Goal: Task Accomplishment & Management: Use online tool/utility

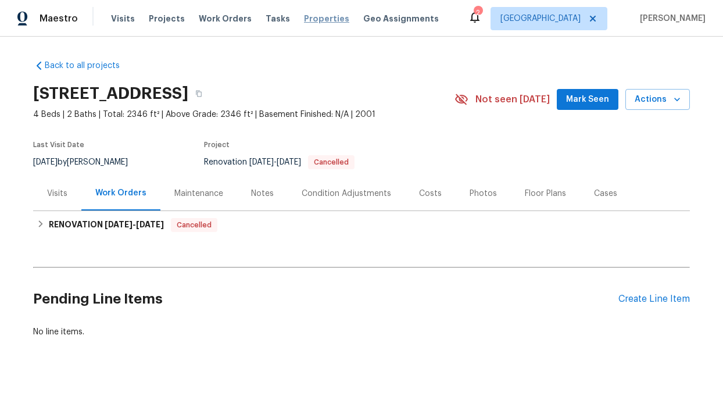
click at [313, 17] on span "Properties" at bounding box center [326, 19] width 45 height 12
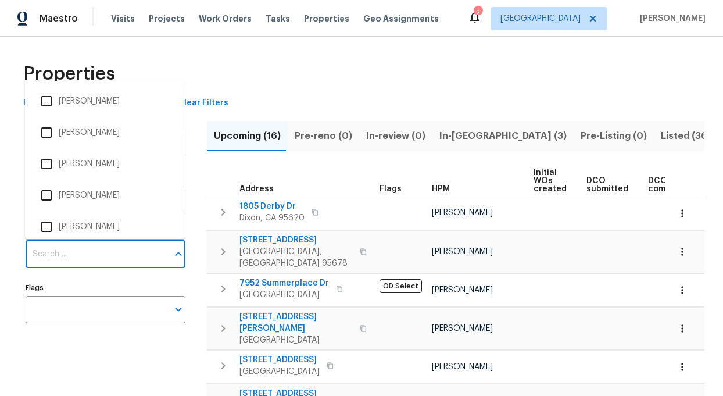
click at [118, 253] on input "Individuals" at bounding box center [97, 254] width 142 height 27
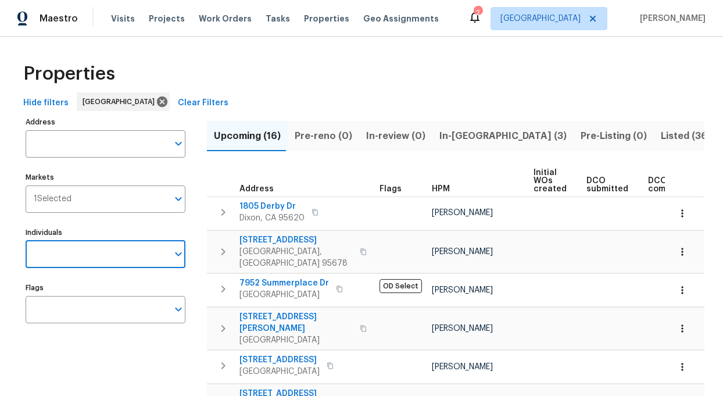
click at [118, 253] on input "Individuals" at bounding box center [97, 254] width 142 height 27
type input "[PERSON_NAME]"
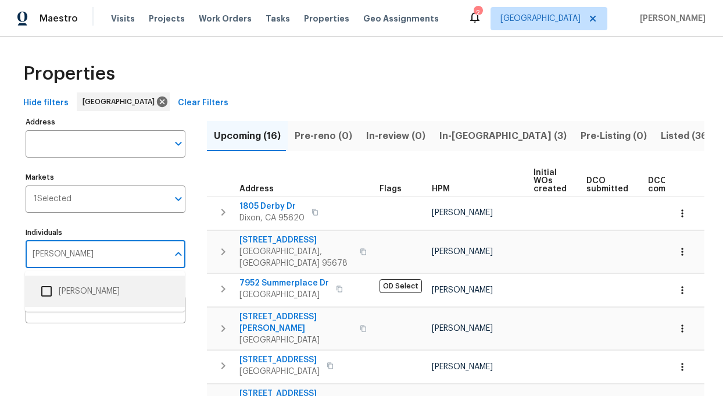
click at [113, 281] on li "[PERSON_NAME]" at bounding box center [104, 291] width 141 height 24
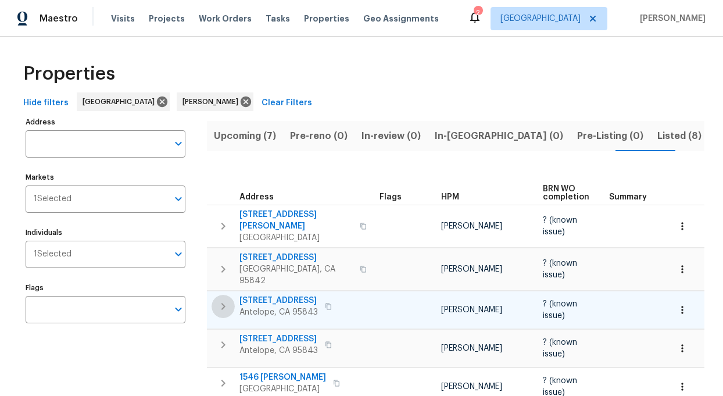
click at [223, 303] on icon "button" at bounding box center [223, 306] width 4 height 7
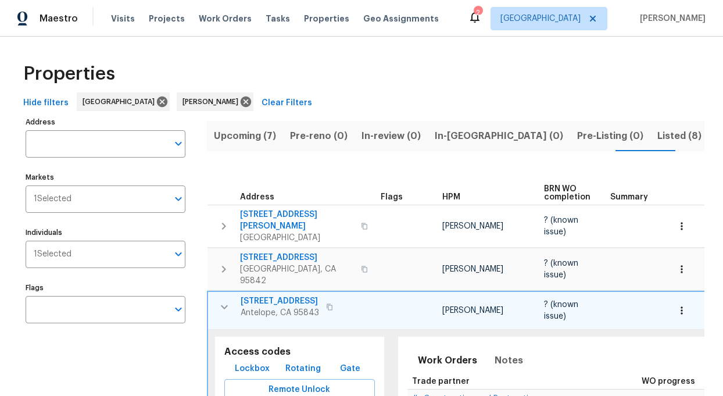
click at [261, 295] on span "[STREET_ADDRESS]" at bounding box center [280, 301] width 78 height 12
click at [227, 300] on icon "button" at bounding box center [224, 307] width 14 height 14
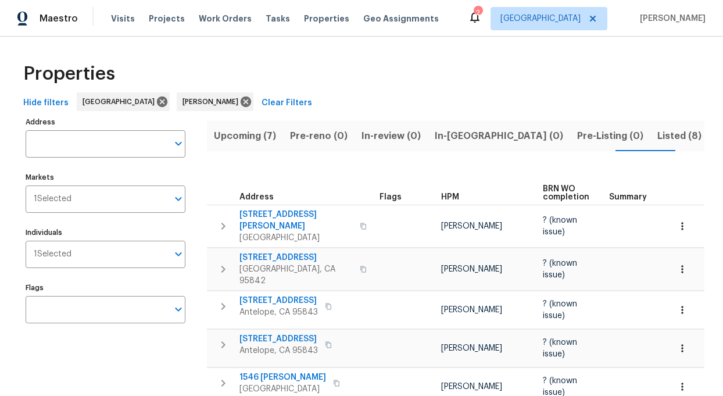
click at [657, 132] on span "Listed (8)" at bounding box center [679, 136] width 44 height 16
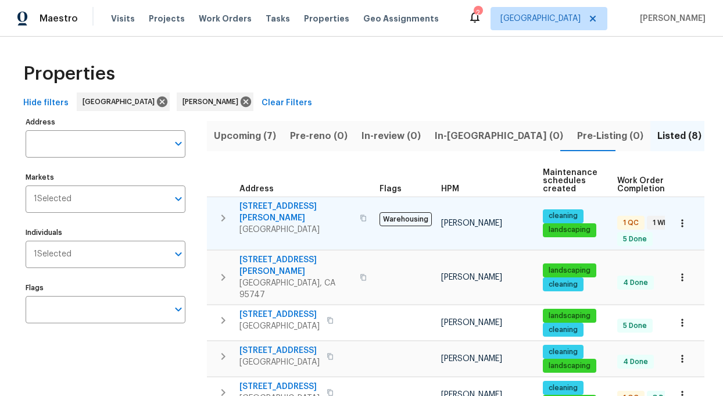
click at [277, 224] on span "[GEOGRAPHIC_DATA]" at bounding box center [295, 230] width 113 height 12
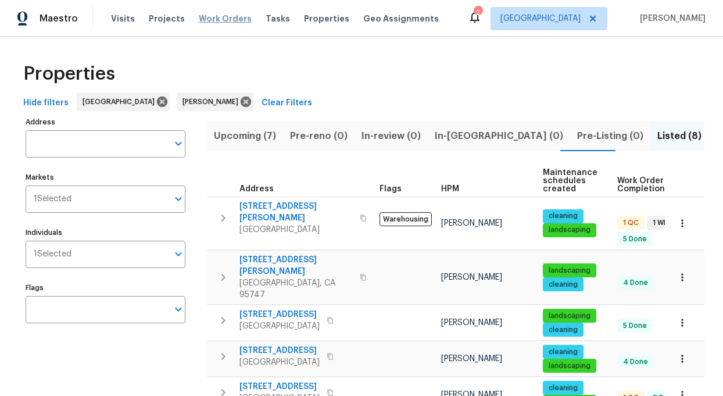
click at [226, 21] on span "Work Orders" at bounding box center [225, 19] width 53 height 12
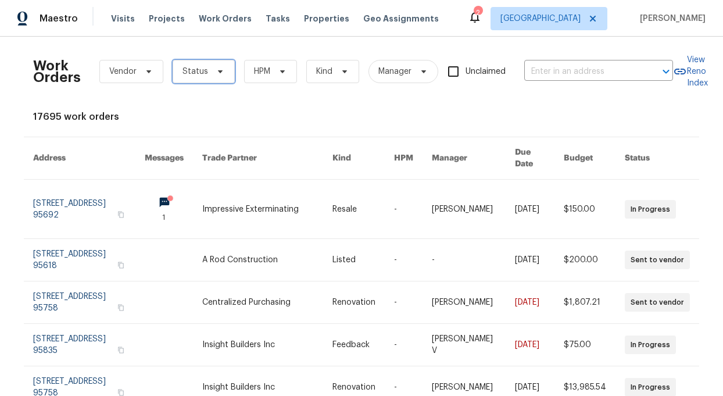
click at [189, 74] on span "Status" at bounding box center [195, 72] width 26 height 12
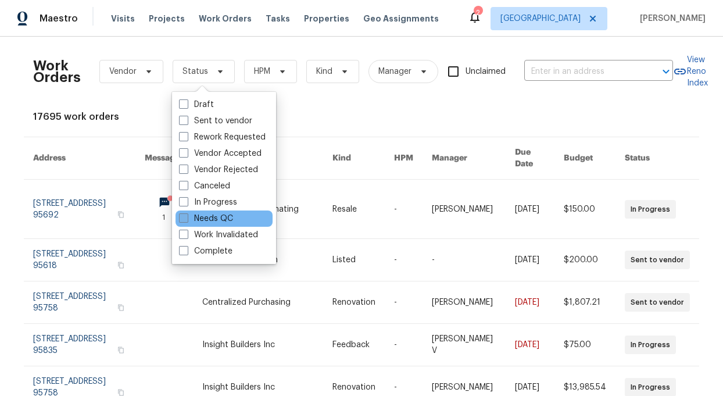
click at [209, 216] on label "Needs QC" at bounding box center [206, 219] width 54 height 12
click at [186, 216] on input "Needs QC" at bounding box center [183, 217] width 8 height 8
checkbox input "true"
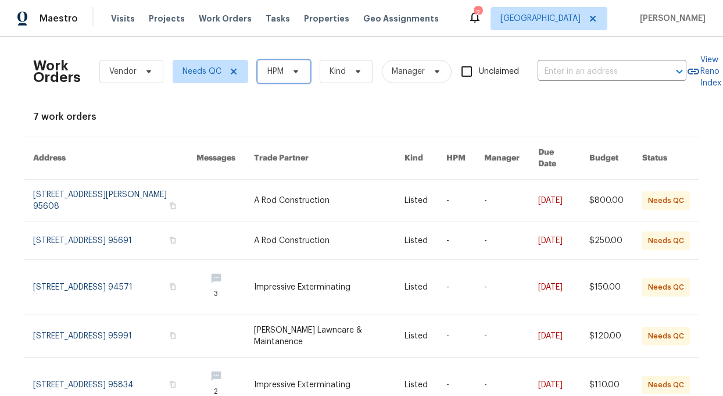
click at [297, 73] on icon at bounding box center [295, 71] width 9 height 9
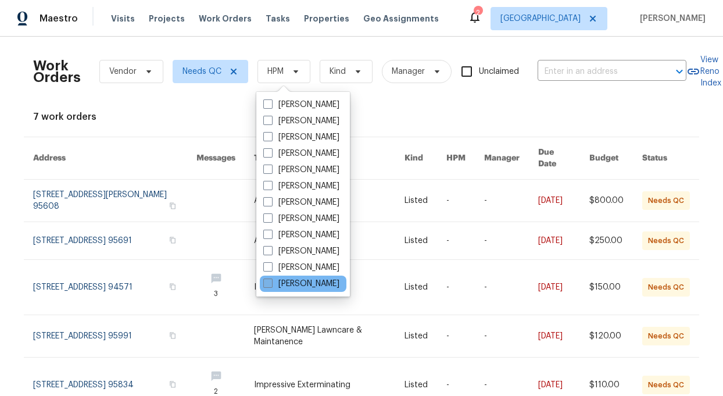
click at [292, 280] on label "[PERSON_NAME]" at bounding box center [301, 284] width 76 height 12
click at [271, 280] on input "[PERSON_NAME]" at bounding box center [267, 282] width 8 height 8
checkbox input "true"
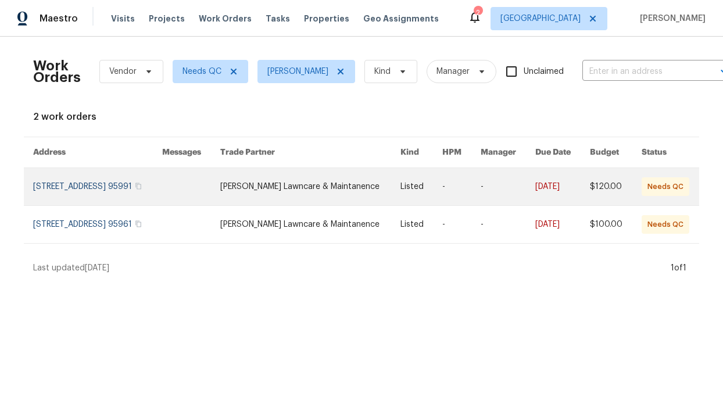
click at [300, 184] on link at bounding box center [310, 186] width 180 height 37
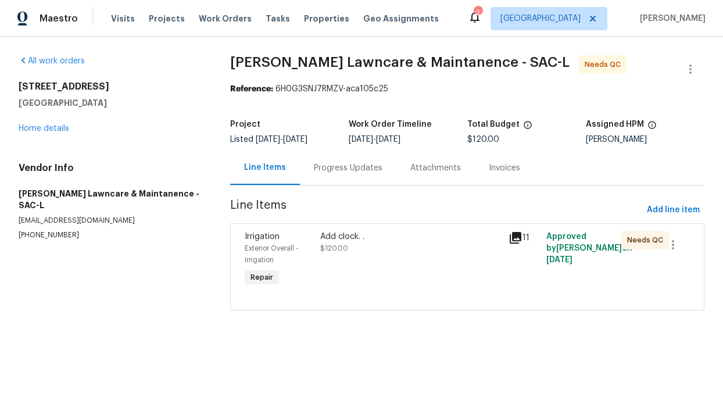
click at [336, 239] on div "Add clock. ." at bounding box center [410, 237] width 181 height 12
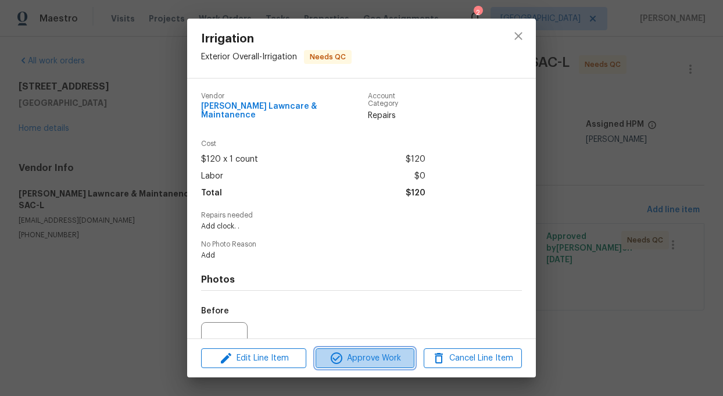
click at [374, 357] on span "Approve Work" at bounding box center [364, 358] width 91 height 15
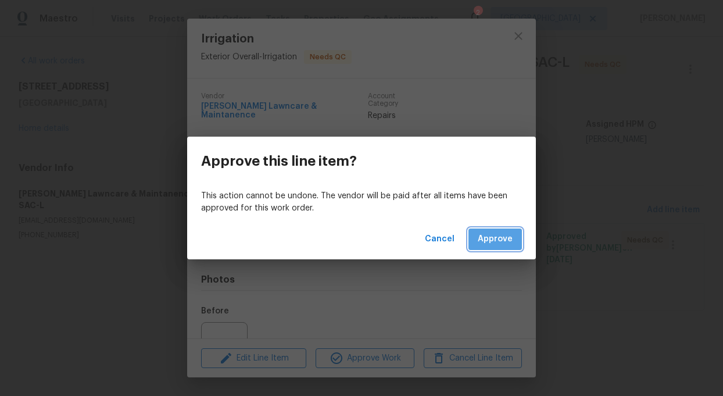
click at [503, 235] on span "Approve" at bounding box center [495, 239] width 35 height 15
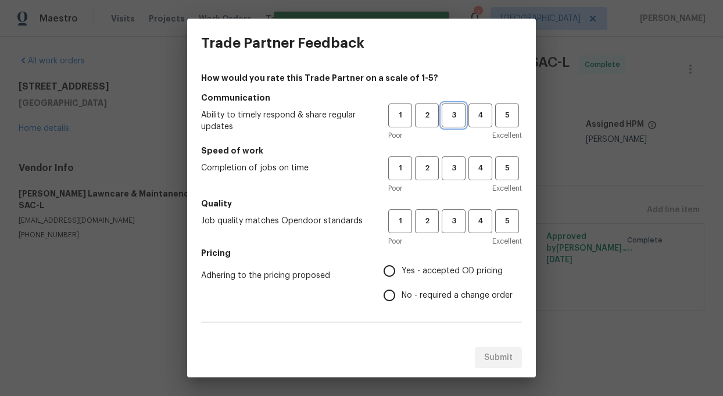
click at [447, 113] on span "3" at bounding box center [453, 115] width 21 height 13
click at [454, 172] on span "3" at bounding box center [453, 168] width 21 height 13
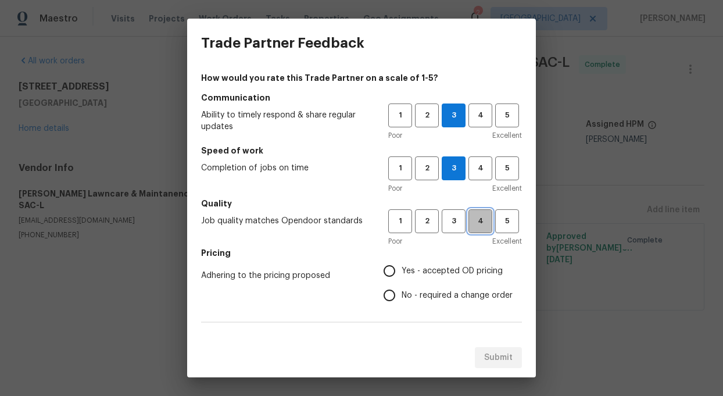
click at [482, 224] on span "4" at bounding box center [479, 220] width 21 height 13
click at [388, 300] on input "No - required a change order" at bounding box center [389, 295] width 24 height 24
radio input "true"
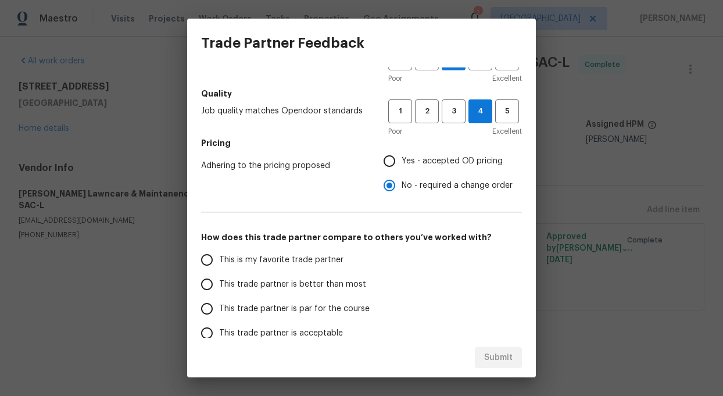
scroll to position [167, 0]
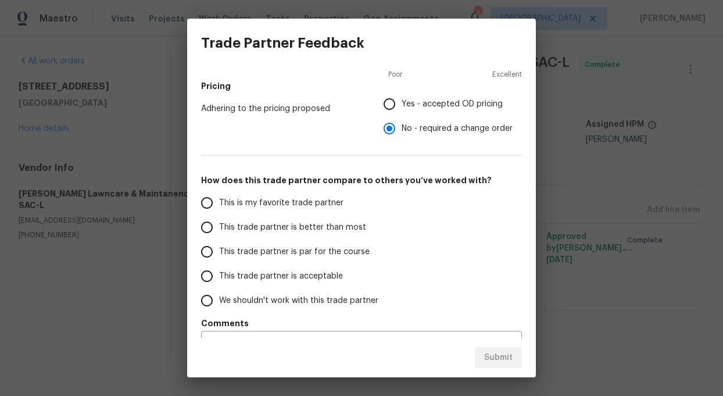
click at [202, 229] on input "This trade partner is better than most" at bounding box center [207, 227] width 24 height 24
click at [502, 356] on span "Submit" at bounding box center [498, 357] width 28 height 15
radio input "true"
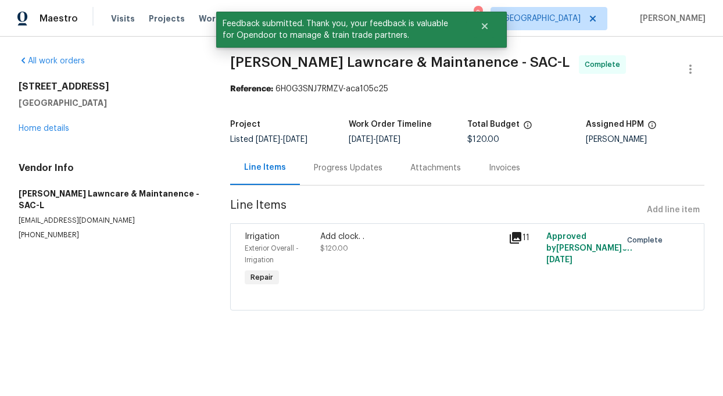
click at [167, 96] on div "[STREET_ADDRESS]" at bounding box center [111, 95] width 184 height 28
click at [206, 19] on span "Work Orders" at bounding box center [225, 19] width 53 height 12
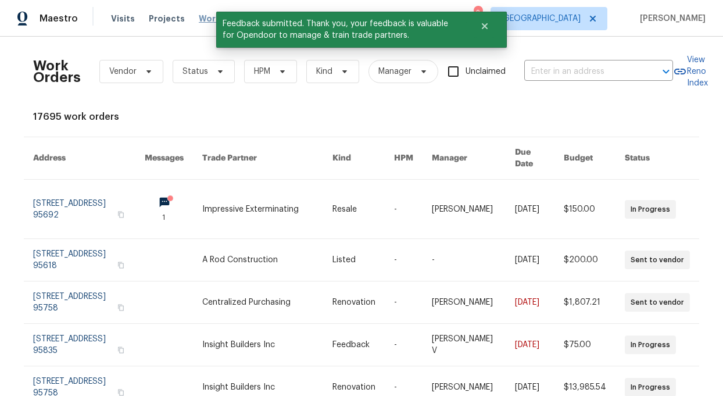
click at [206, 19] on span "Work Orders" at bounding box center [225, 19] width 53 height 12
click at [263, 75] on span "HPM" at bounding box center [262, 72] width 16 height 12
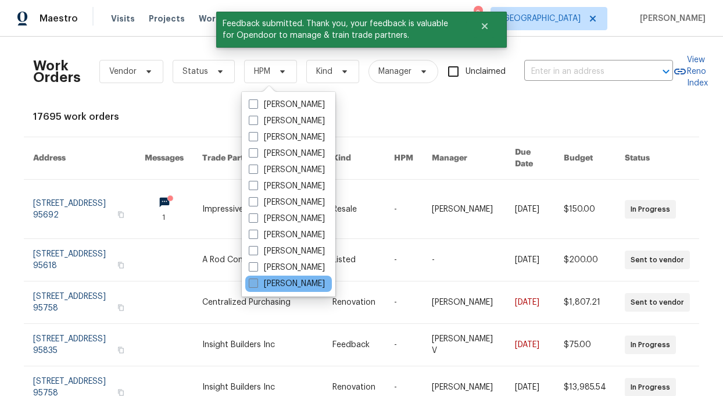
click at [297, 281] on label "[PERSON_NAME]" at bounding box center [287, 284] width 76 height 12
click at [256, 281] on input "[PERSON_NAME]" at bounding box center [253, 282] width 8 height 8
checkbox input "true"
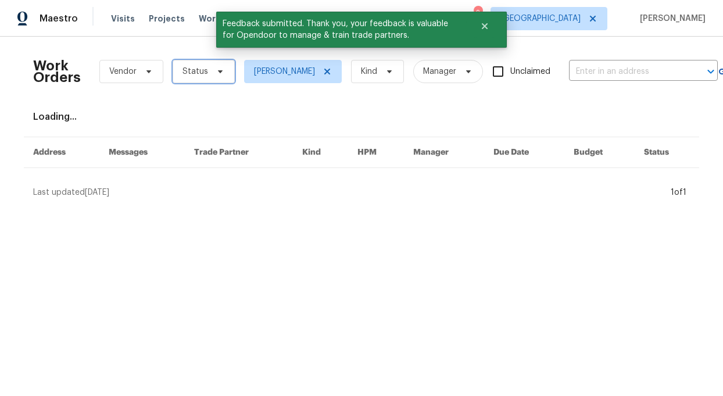
click at [216, 73] on icon at bounding box center [220, 71] width 9 height 9
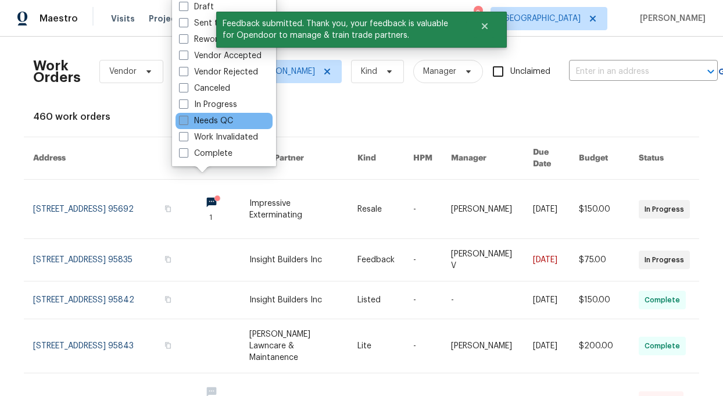
click at [206, 123] on label "Needs QC" at bounding box center [206, 121] width 54 height 12
click at [186, 123] on input "Needs QC" at bounding box center [183, 119] width 8 height 8
checkbox input "true"
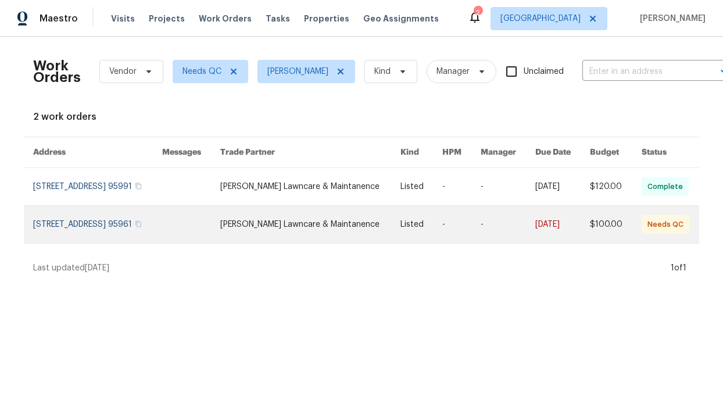
click at [161, 222] on link at bounding box center [97, 224] width 129 height 37
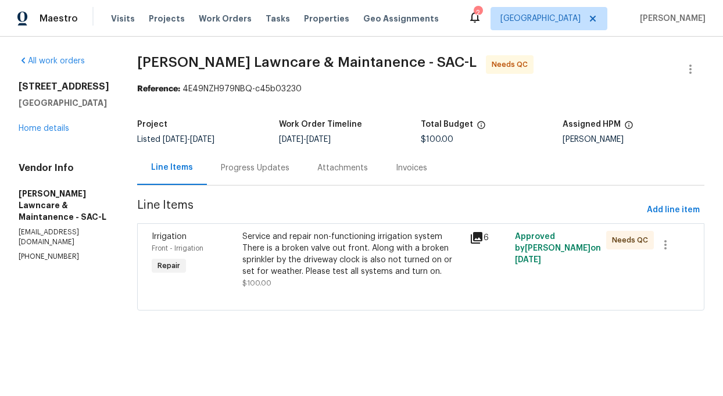
click at [336, 249] on div "Service and repair non-functioning irrigation system There is a broken valve ou…" at bounding box center [352, 254] width 220 height 46
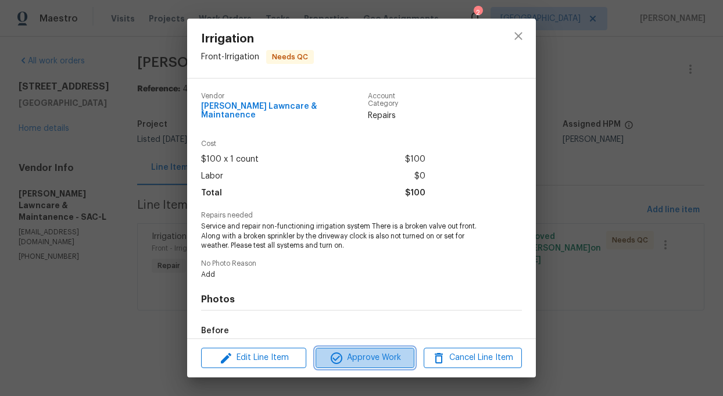
click at [376, 365] on button "Approve Work" at bounding box center [364, 357] width 98 height 20
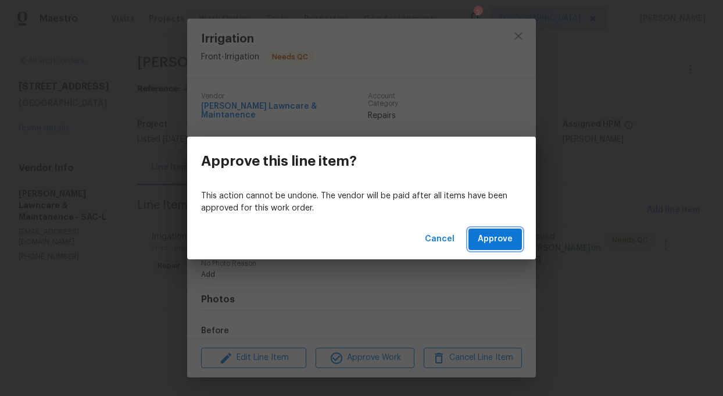
click at [500, 234] on span "Approve" at bounding box center [495, 239] width 35 height 15
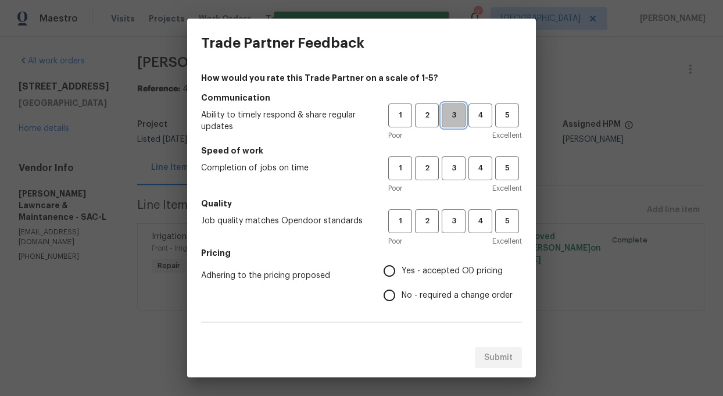
click at [458, 116] on span "3" at bounding box center [453, 115] width 21 height 13
click at [455, 172] on span "3" at bounding box center [453, 168] width 21 height 13
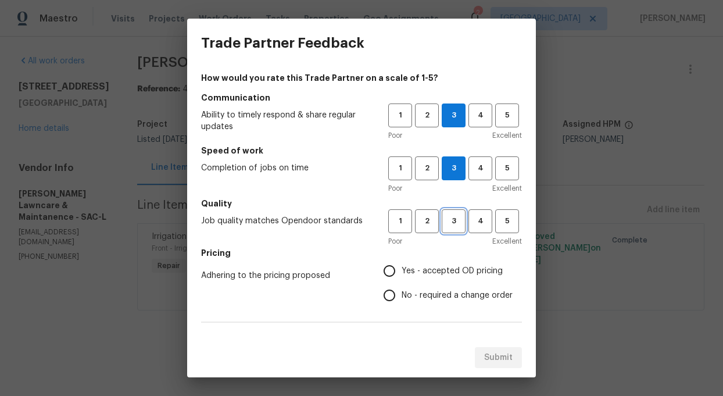
click at [458, 223] on span "3" at bounding box center [453, 220] width 21 height 13
click at [392, 296] on input "No - required a change order" at bounding box center [389, 295] width 24 height 24
radio input "true"
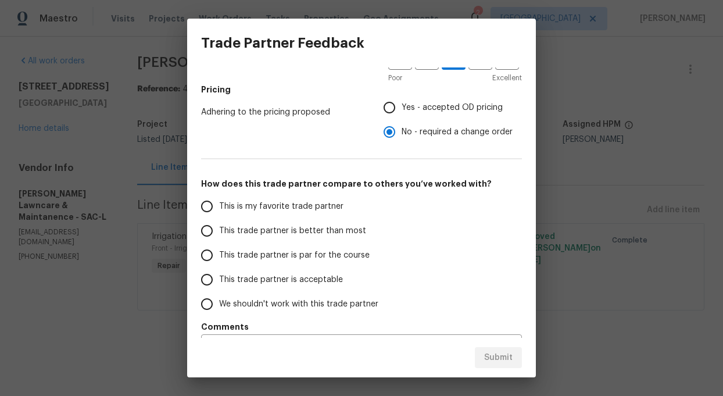
scroll to position [194, 0]
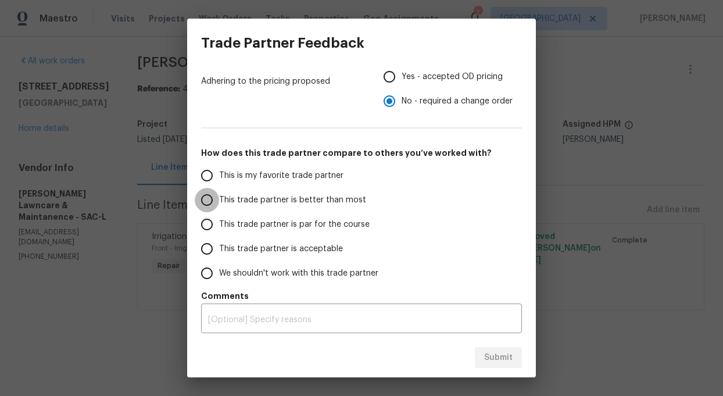
click at [211, 196] on input "This trade partner is better than most" at bounding box center [207, 200] width 24 height 24
click at [499, 357] on span "Submit" at bounding box center [498, 357] width 28 height 15
radio input "true"
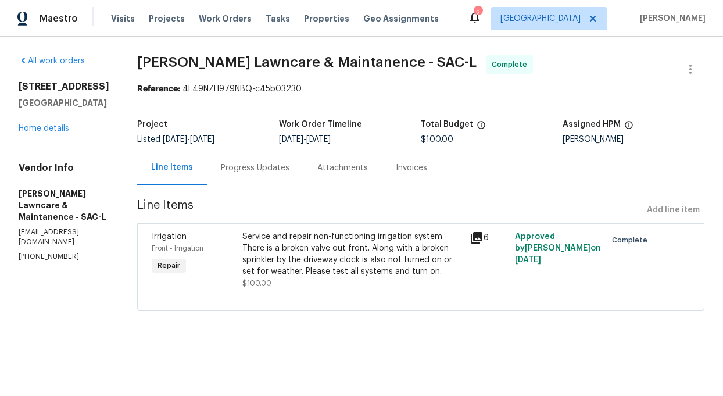
radio input "false"
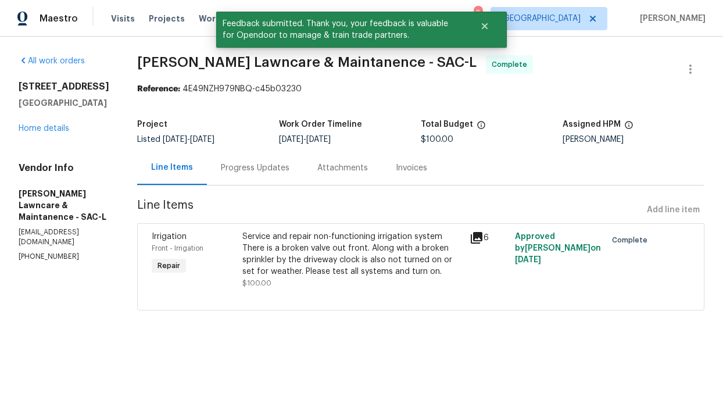
click at [56, 147] on div "All work orders [STREET_ADDRESS] Home details Vendor Info [PERSON_NAME] & Maint…" at bounding box center [64, 158] width 91 height 206
click at [97, 67] on div "All work orders [STREET_ADDRESS] Home details Vendor Info [PERSON_NAME] & Maint…" at bounding box center [64, 158] width 91 height 206
